Goal: Information Seeking & Learning: Learn about a topic

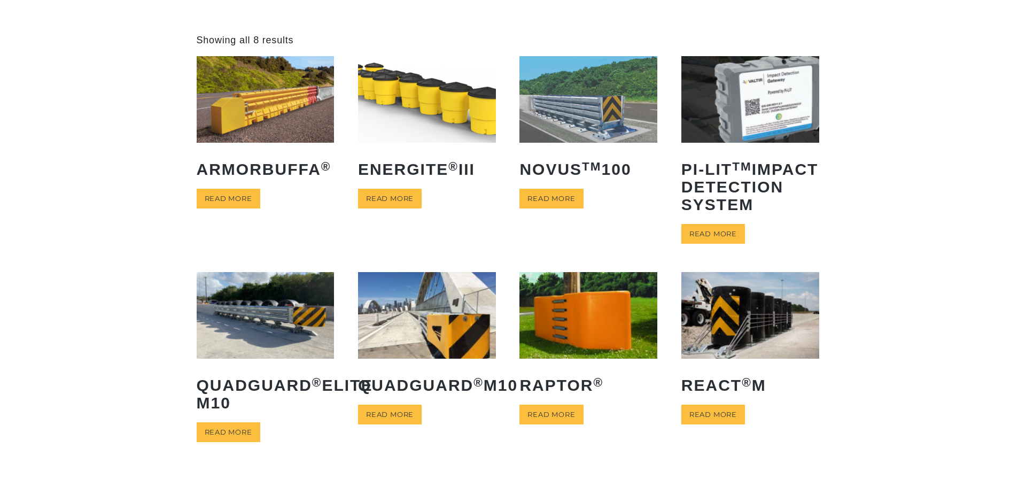
scroll to position [107, 0]
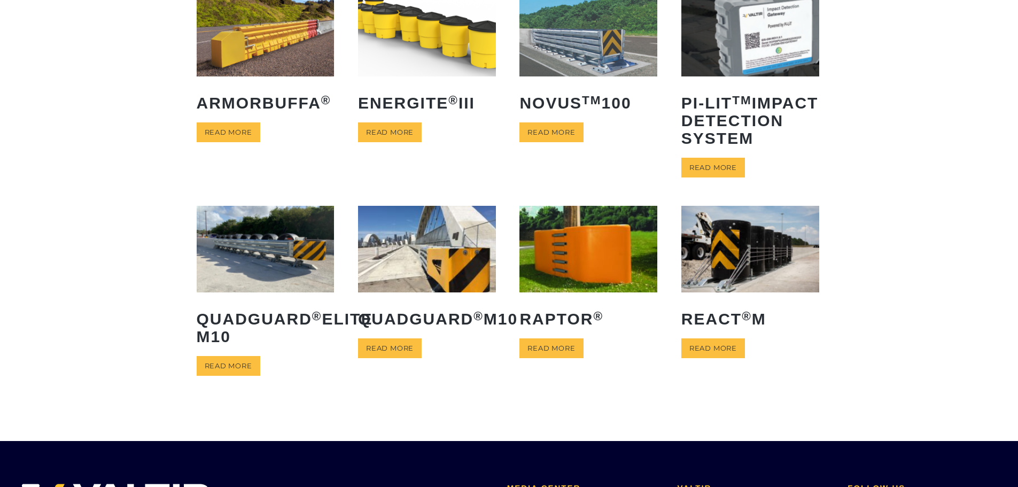
click at [392, 285] on img at bounding box center [427, 249] width 138 height 86
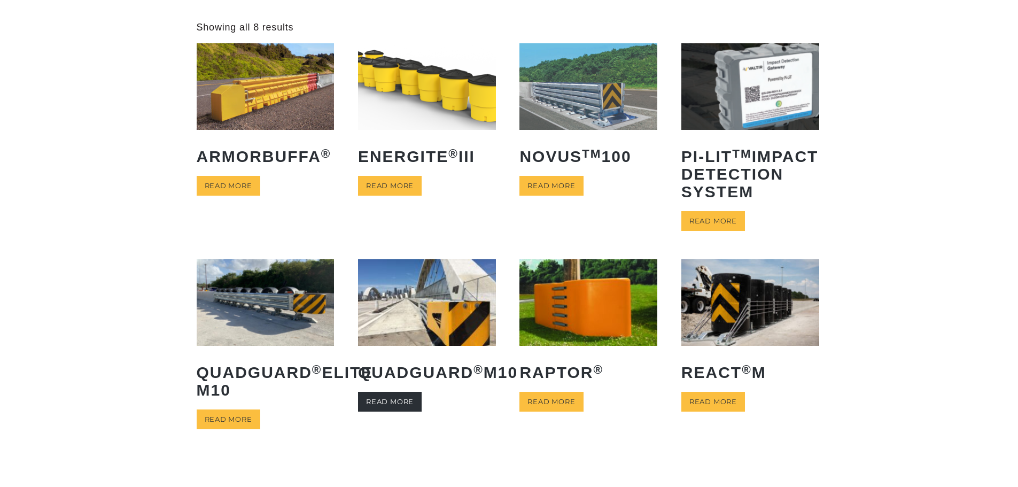
click at [389, 411] on link "Read more" at bounding box center [390, 402] width 64 height 20
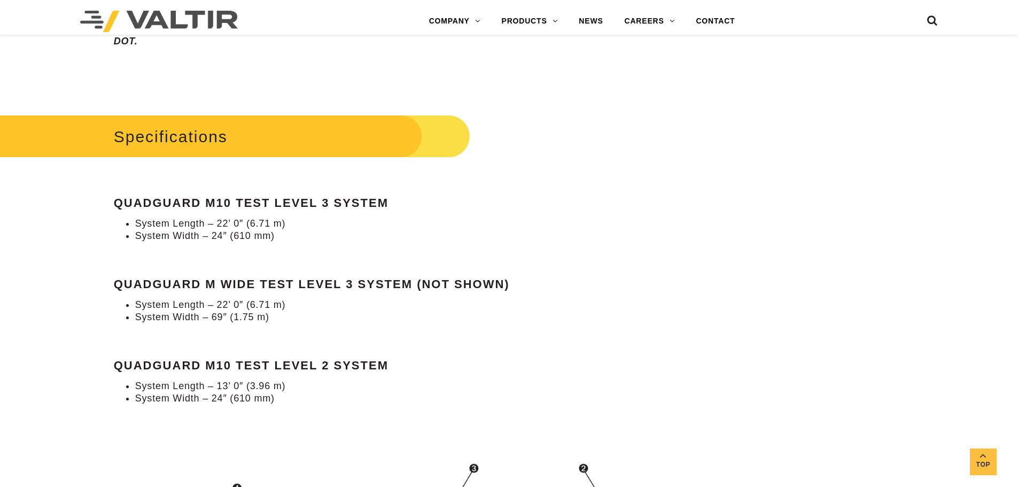
scroll to position [962, 0]
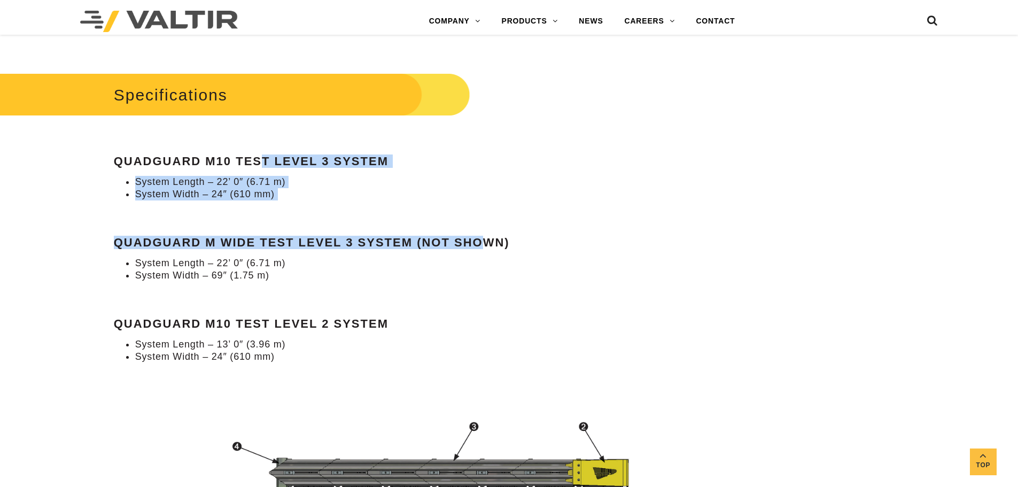
drag, startPoint x: 266, startPoint y: 160, endPoint x: 485, endPoint y: 240, distance: 233.6
click at [485, 240] on div "Specifications QuadGuard M10 Test Level 3 System System Length – 22’ 0″ (6.71 m…" at bounding box center [382, 216] width 536 height 293
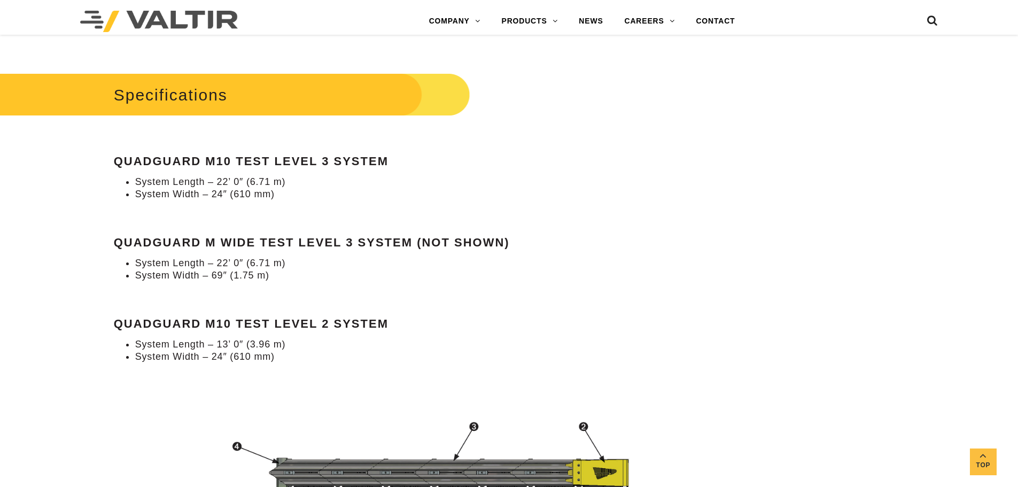
click at [475, 273] on li "System Width – 69″ (1.75 m)" at bounding box center [392, 275] width 515 height 12
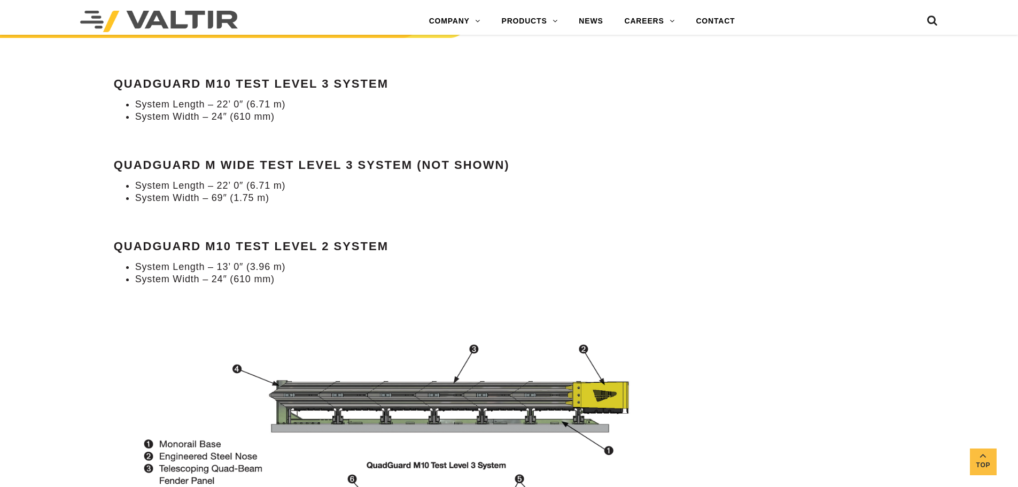
scroll to position [1015, 0]
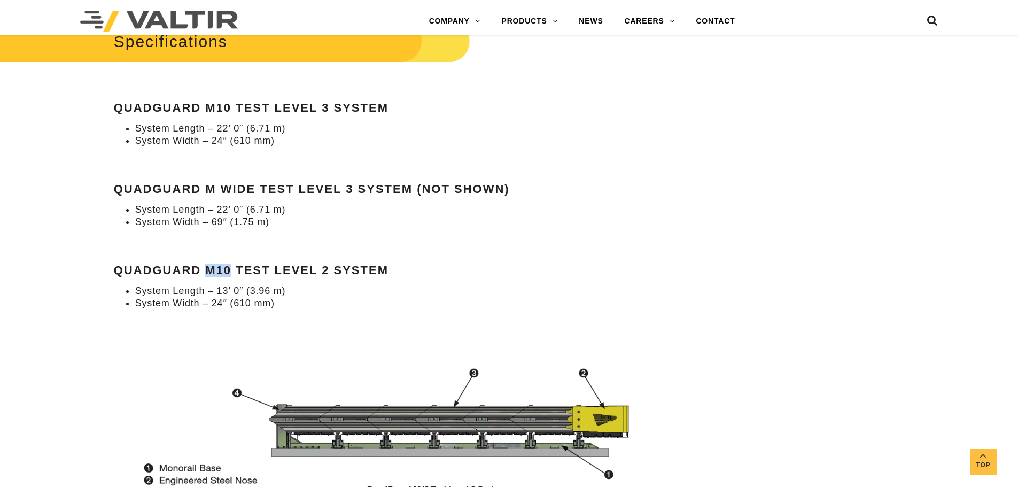
drag, startPoint x: 205, startPoint y: 270, endPoint x: 231, endPoint y: 271, distance: 25.7
click at [231, 271] on strong "QuadGuard M10 Test Level 2 System" at bounding box center [251, 269] width 275 height 13
click at [193, 353] on img at bounding box center [382, 473] width 536 height 250
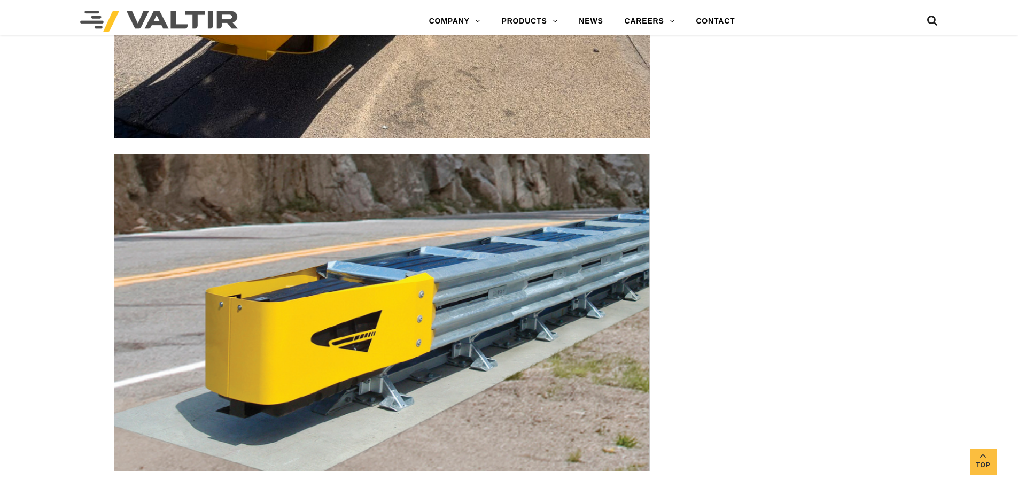
scroll to position [3901, 0]
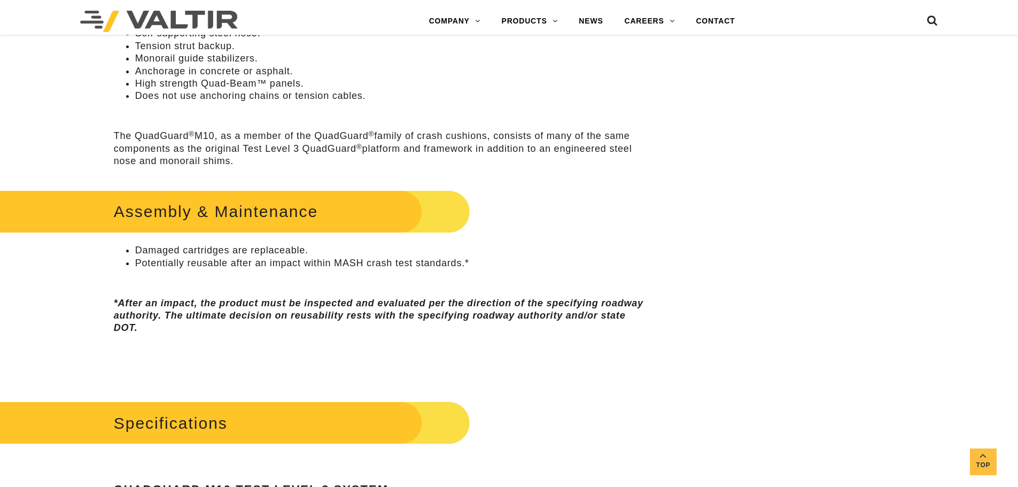
scroll to position [695, 0]
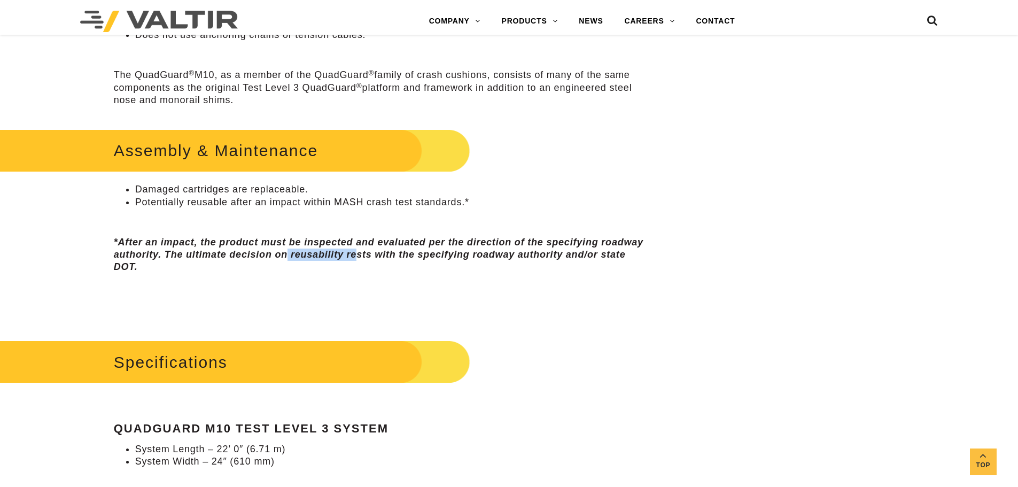
drag, startPoint x: 357, startPoint y: 255, endPoint x: 288, endPoint y: 260, distance: 69.1
click at [288, 260] on p "*After an impact, the product must be inspected and evaluated per the direction…" at bounding box center [382, 254] width 536 height 37
click at [305, 259] on em "*After an impact, the product must be inspected and evaluated per the direction…" at bounding box center [379, 255] width 530 height 36
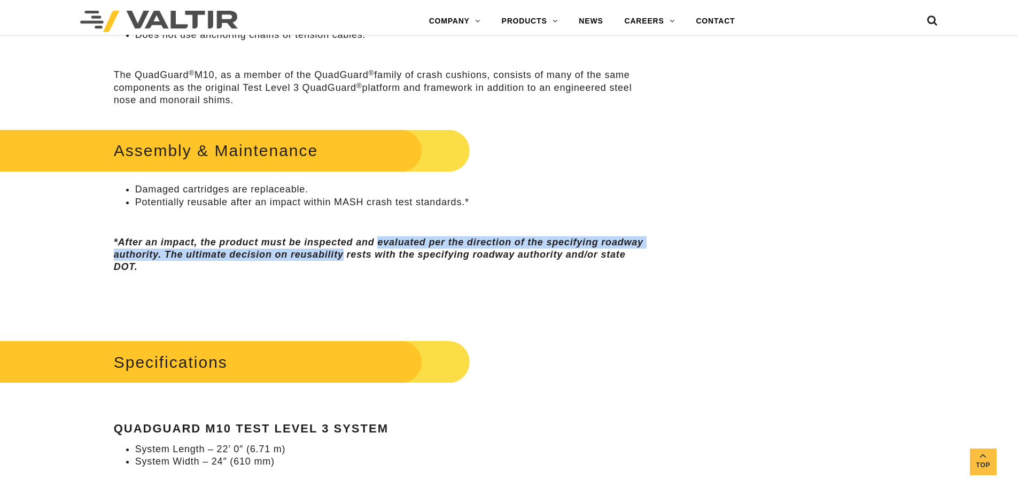
drag, startPoint x: 306, startPoint y: 258, endPoint x: 396, endPoint y: 241, distance: 91.4
click at [396, 241] on em "*After an impact, the product must be inspected and evaluated per the direction…" at bounding box center [379, 255] width 530 height 36
click at [397, 242] on em "*After an impact, the product must be inspected and evaluated per the direction…" at bounding box center [379, 255] width 530 height 36
drag, startPoint x: 374, startPoint y: 255, endPoint x: 298, endPoint y: 234, distance: 79.4
click at [298, 234] on div "Assembly & Maintenance Damaged cartridges are replaceable. Potentially reusable…" at bounding box center [382, 222] width 536 height 192
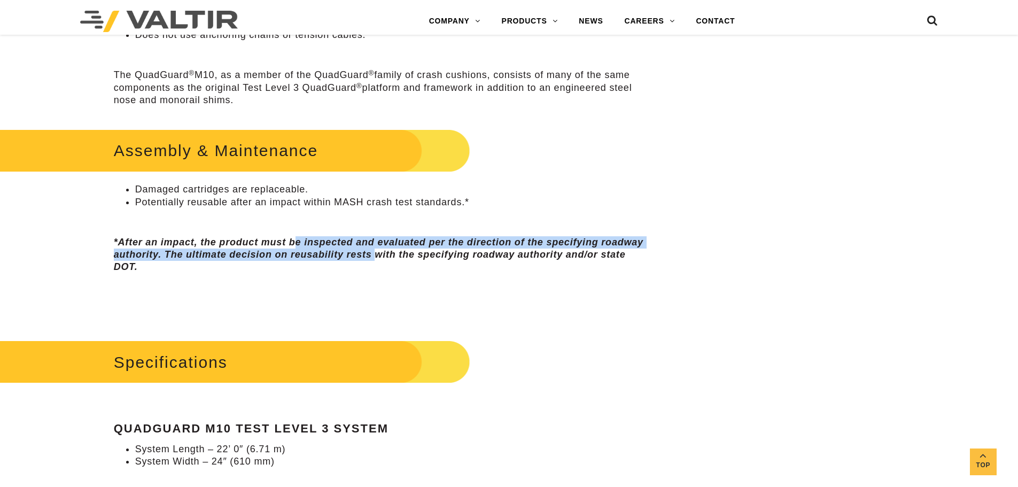
click at [298, 244] on em "*After an impact, the product must be inspected and evaluated per the direction…" at bounding box center [379, 255] width 530 height 36
drag, startPoint x: 366, startPoint y: 253, endPoint x: 288, endPoint y: 234, distance: 80.4
click at [288, 234] on div "Assembly & Maintenance Damaged cartridges are replaceable. Potentially reusable…" at bounding box center [382, 222] width 536 height 192
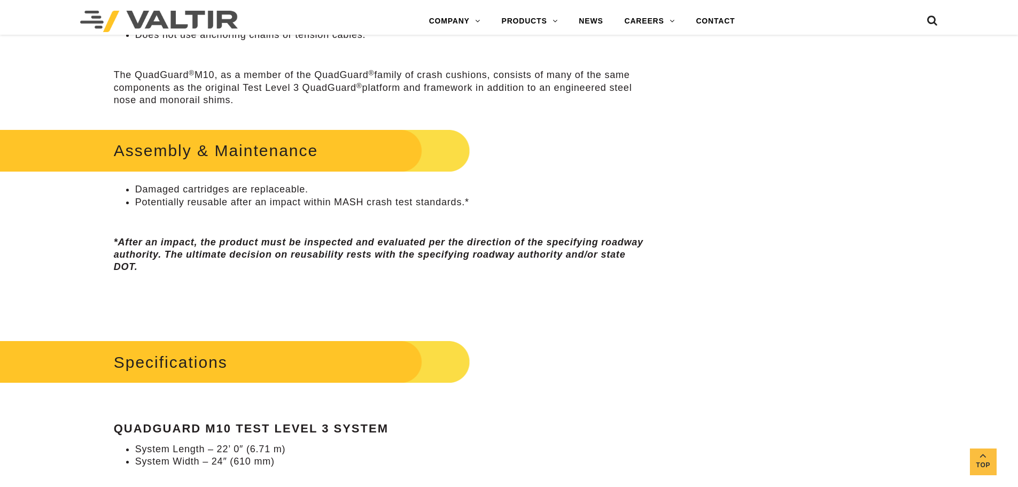
click at [306, 286] on p at bounding box center [382, 289] width 536 height 12
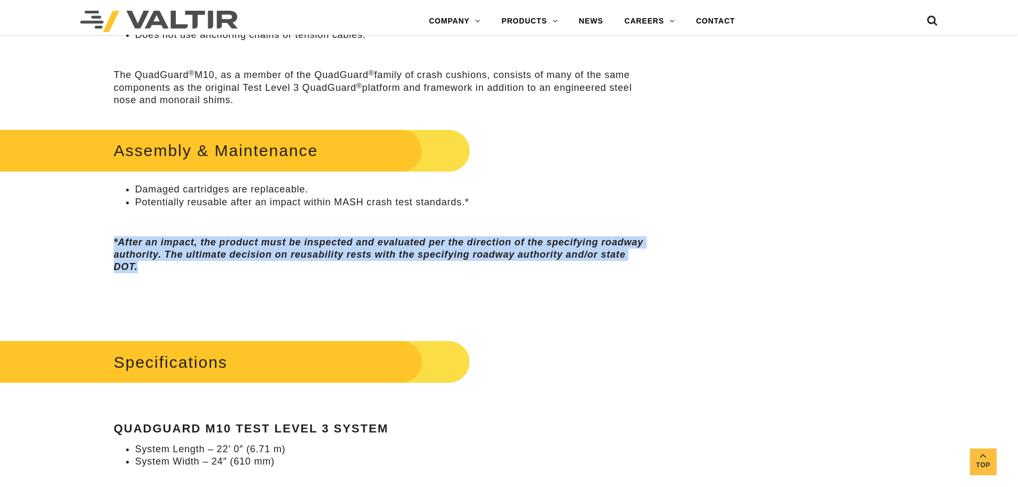
drag, startPoint x: 153, startPoint y: 267, endPoint x: 107, endPoint y: 238, distance: 54.4
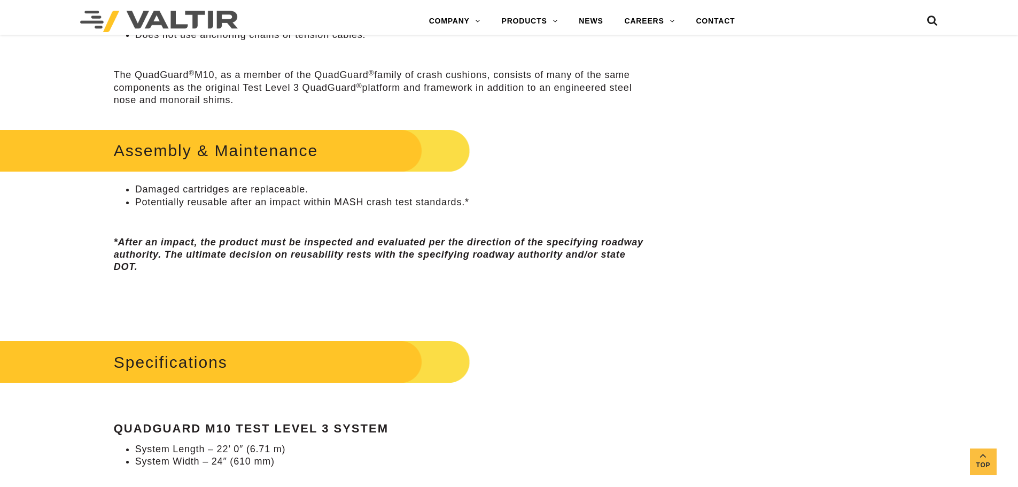
click at [161, 275] on div "Assembly & Maintenance Damaged cartridges are replaceable. Potentially reusable…" at bounding box center [382, 222] width 536 height 192
drag, startPoint x: 159, startPoint y: 265, endPoint x: 95, endPoint y: 259, distance: 64.4
click at [139, 268] on p "*After an impact, the product must be inspected and evaluated per the direction…" at bounding box center [382, 254] width 536 height 37
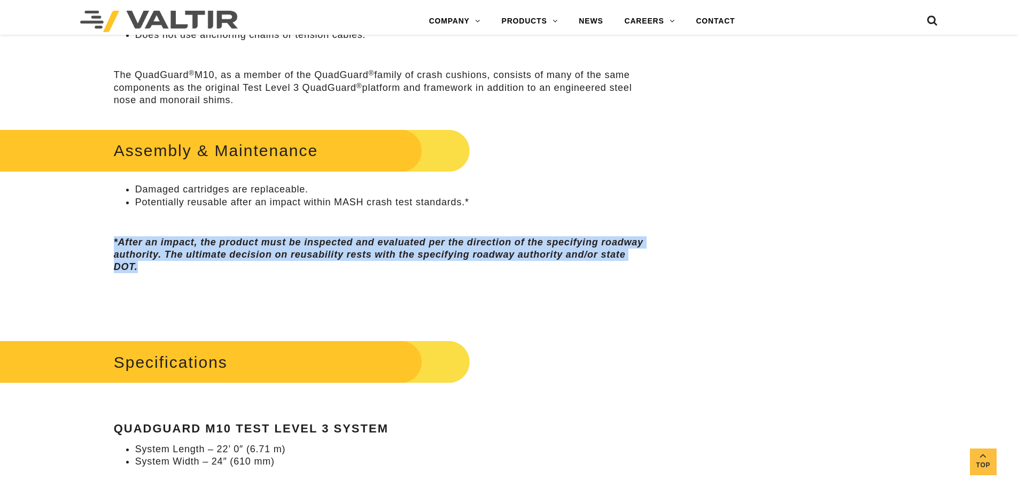
drag, startPoint x: 138, startPoint y: 263, endPoint x: 107, endPoint y: 241, distance: 38.0
click at [185, 268] on p "*After an impact, the product must be inspected and evaluated per the direction…" at bounding box center [382, 254] width 536 height 37
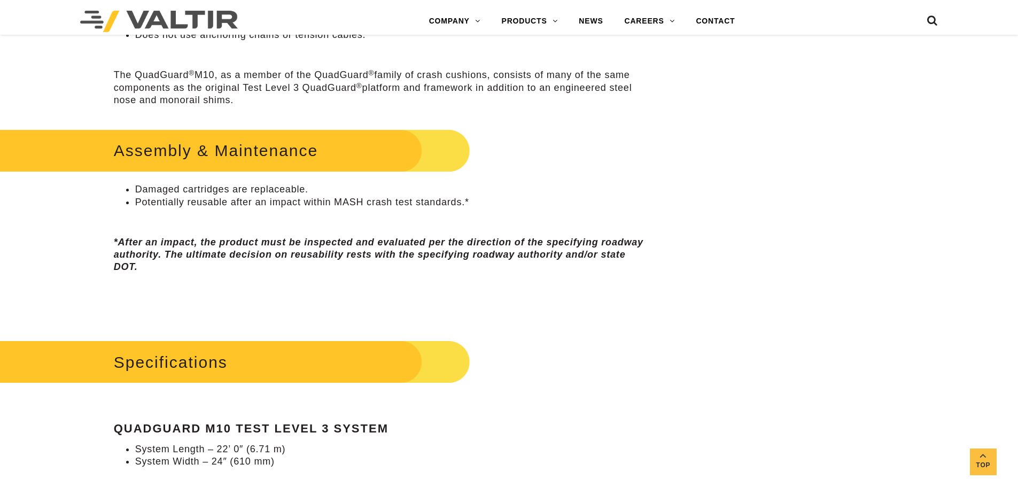
click at [185, 268] on p "*After an impact, the product must be inspected and evaluated per the direction…" at bounding box center [382, 254] width 536 height 37
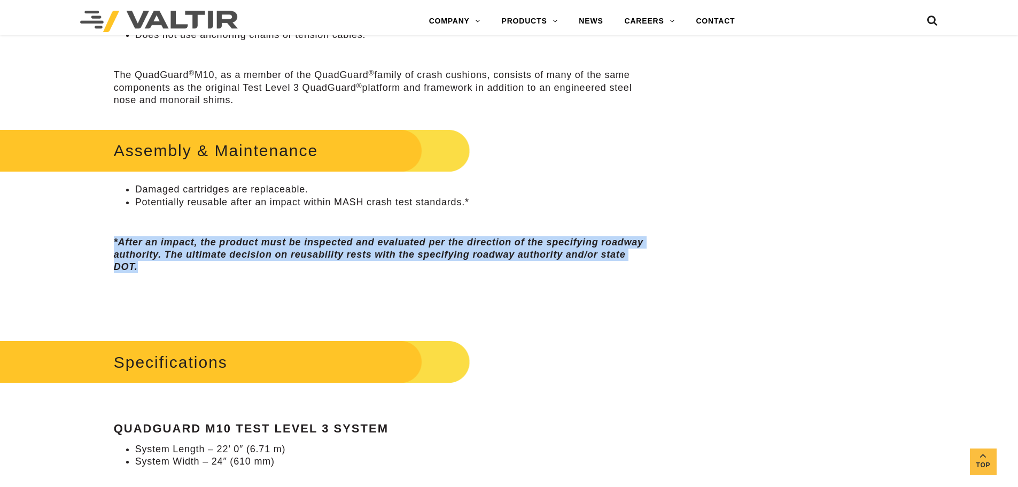
drag, startPoint x: 162, startPoint y: 270, endPoint x: 94, endPoint y: 232, distance: 78.2
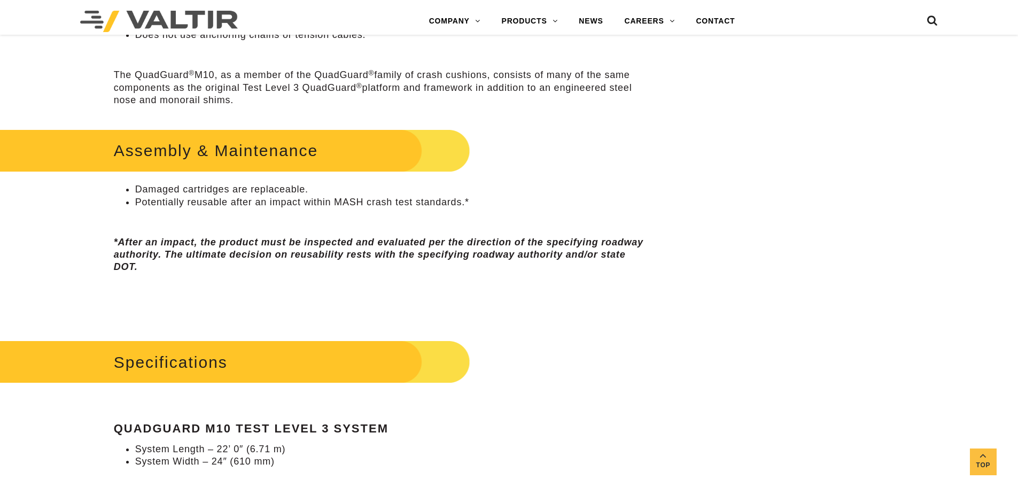
click at [212, 286] on p at bounding box center [382, 289] width 536 height 12
click at [277, 275] on div "Assembly & Maintenance Damaged cartridges are replaceable. Potentially reusable…" at bounding box center [382, 222] width 536 height 192
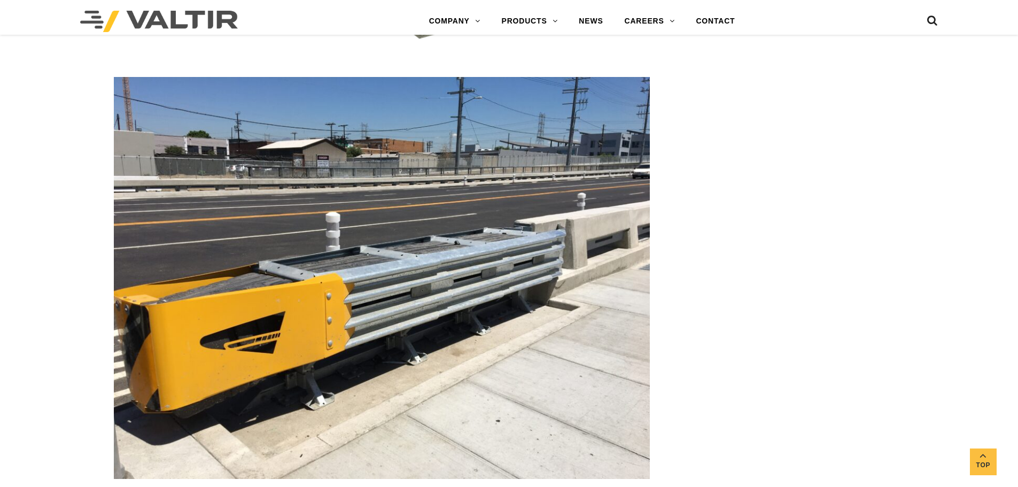
scroll to position [2351, 0]
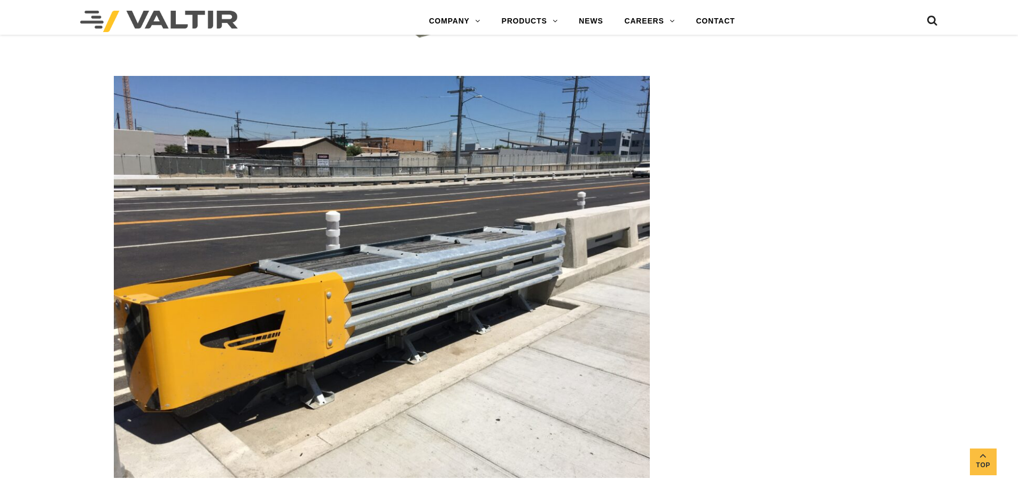
click at [515, 238] on img at bounding box center [382, 277] width 536 height 402
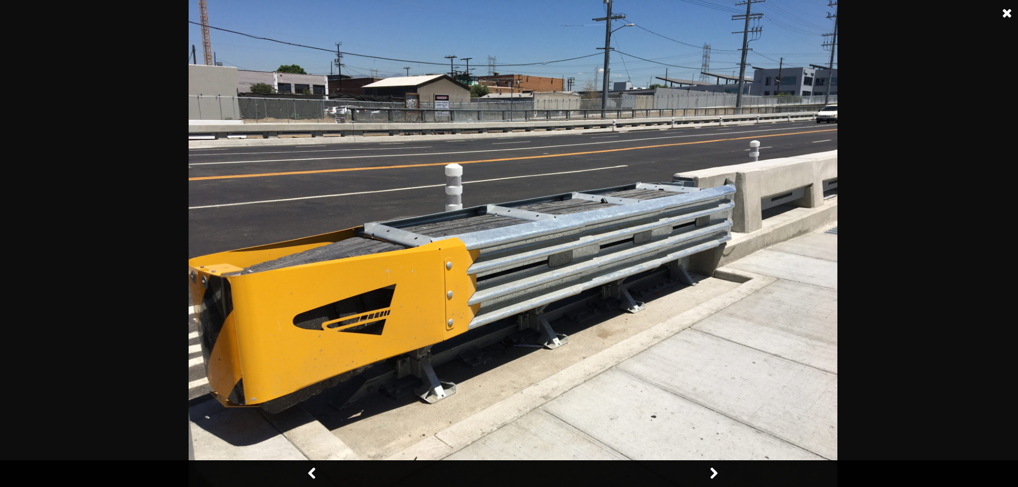
click at [711, 473] on link at bounding box center [713, 473] width 27 height 27
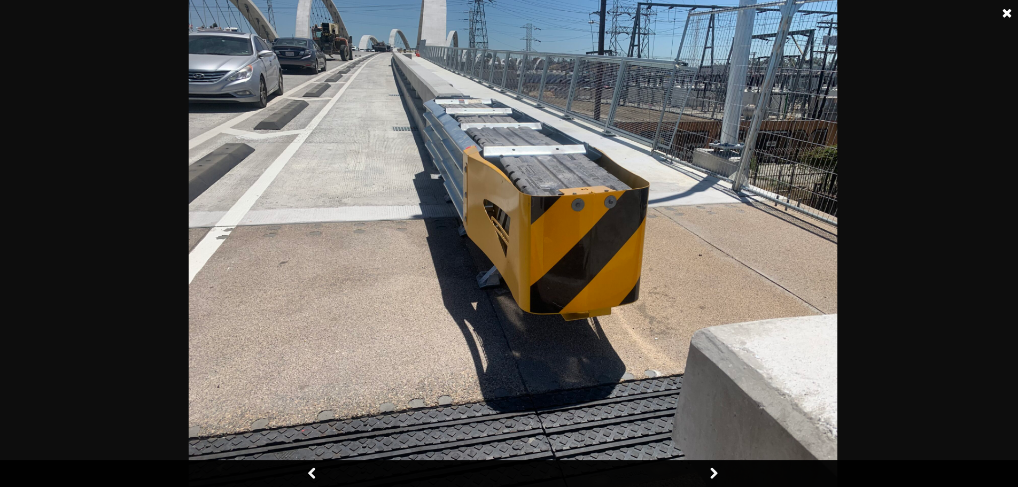
click at [711, 473] on link at bounding box center [713, 473] width 27 height 27
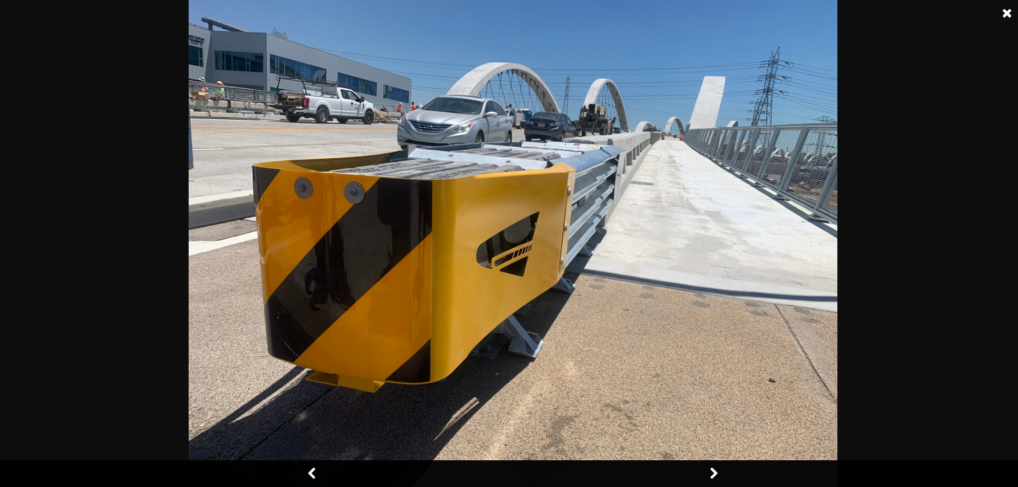
click at [711, 473] on link at bounding box center [713, 473] width 27 height 27
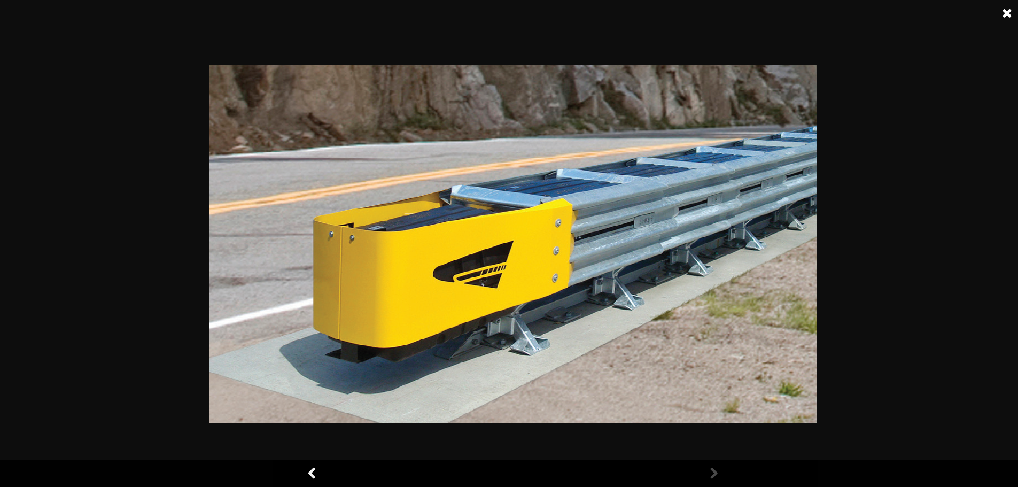
click at [711, 473] on link at bounding box center [713, 473] width 27 height 27
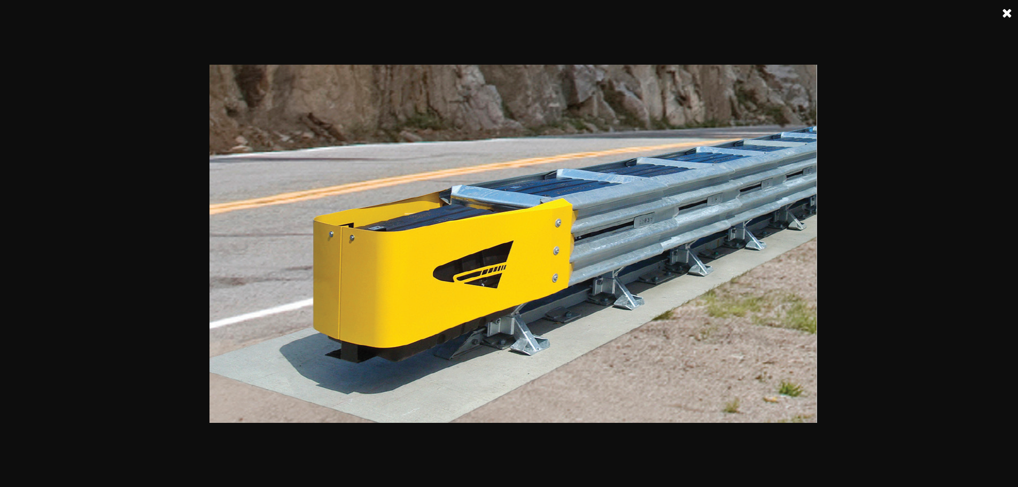
click at [1011, 9] on link at bounding box center [1007, 13] width 27 height 27
